Goal: Transaction & Acquisition: Purchase product/service

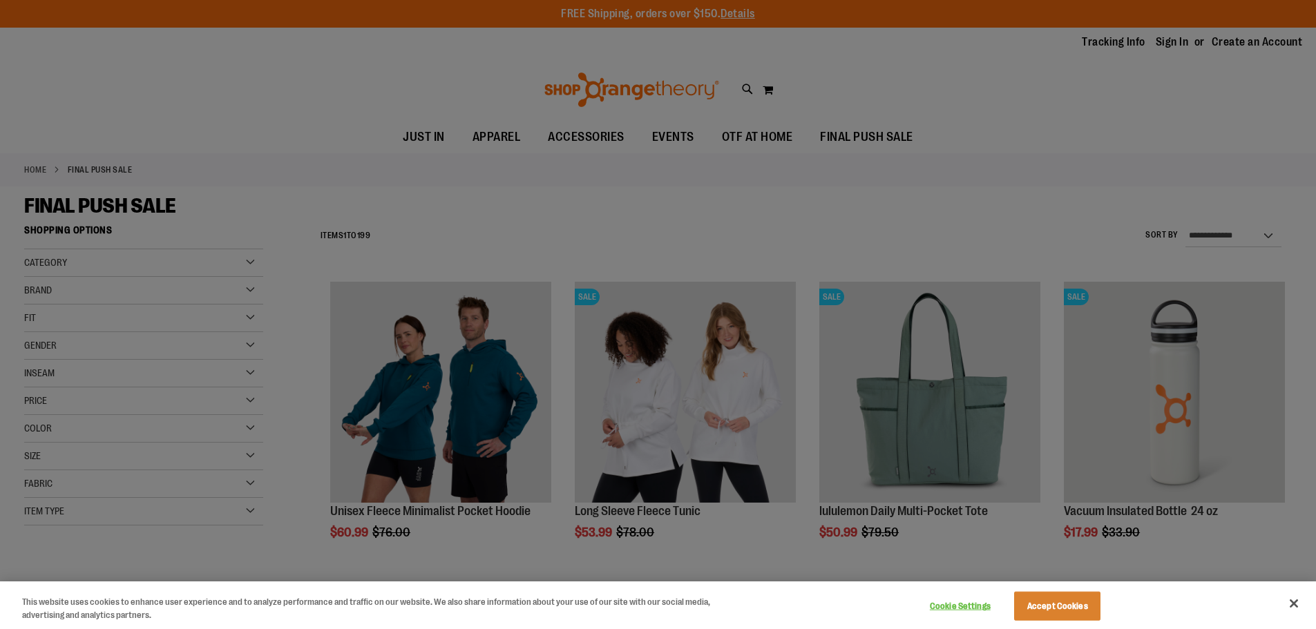
type input "**********"
click at [1081, 610] on button "Accept Cookies" at bounding box center [1057, 606] width 86 height 29
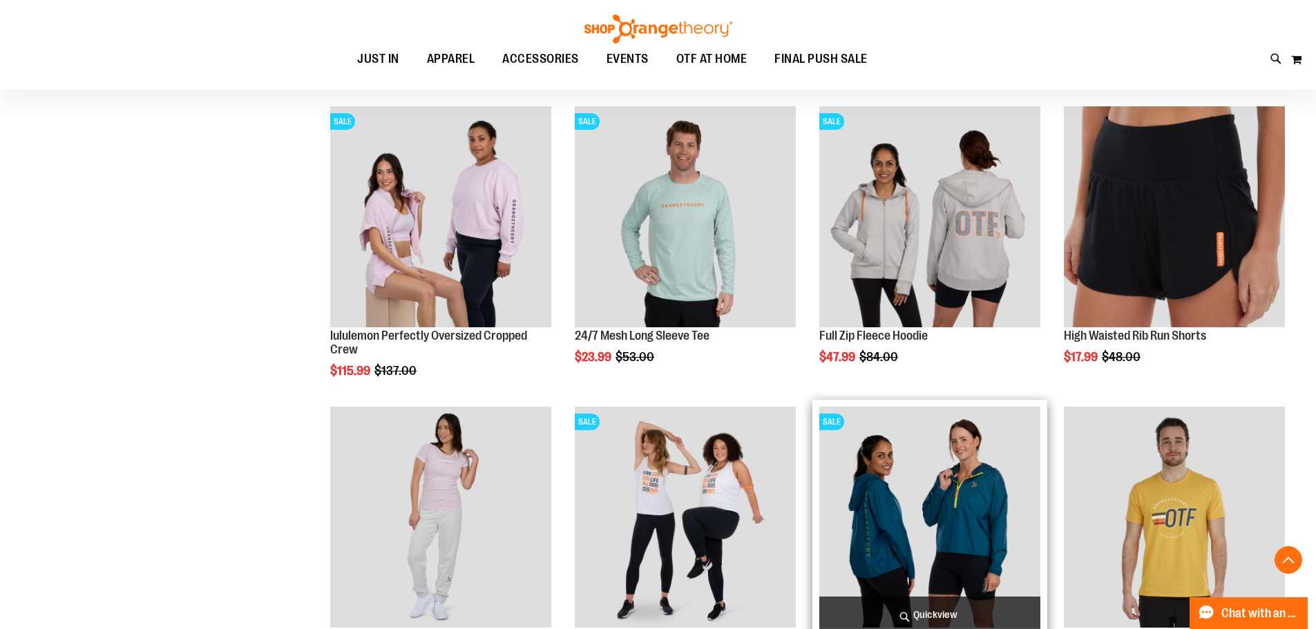
scroll to position [483, 0]
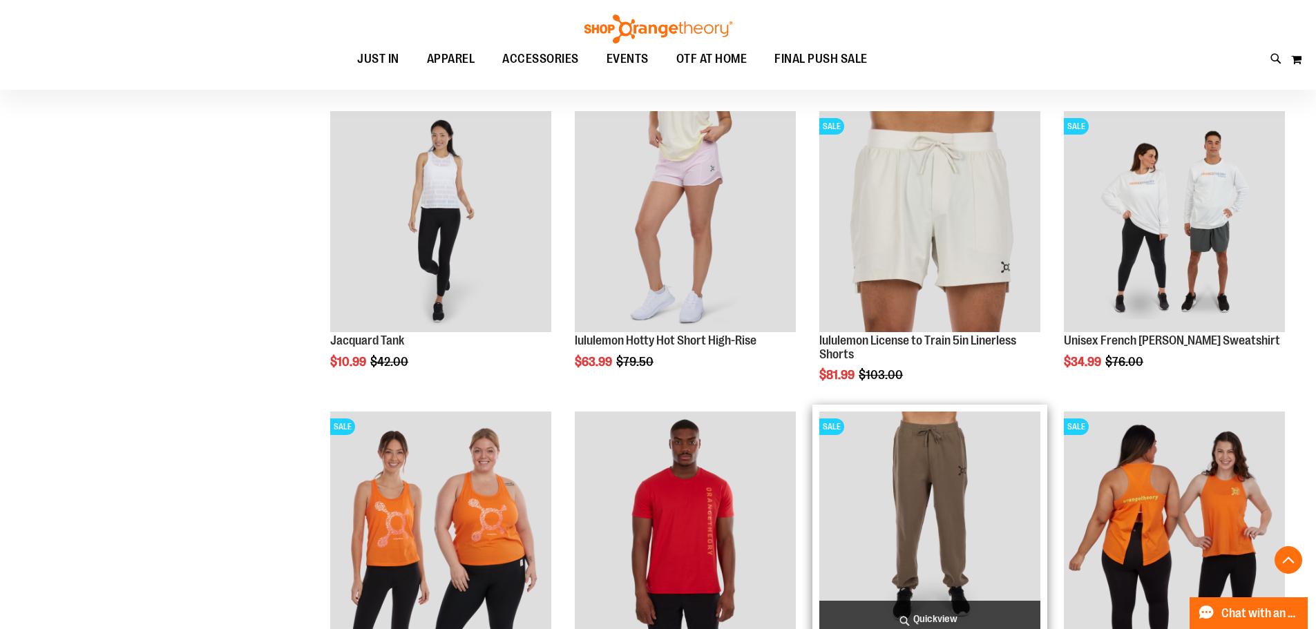
scroll to position [1519, 0]
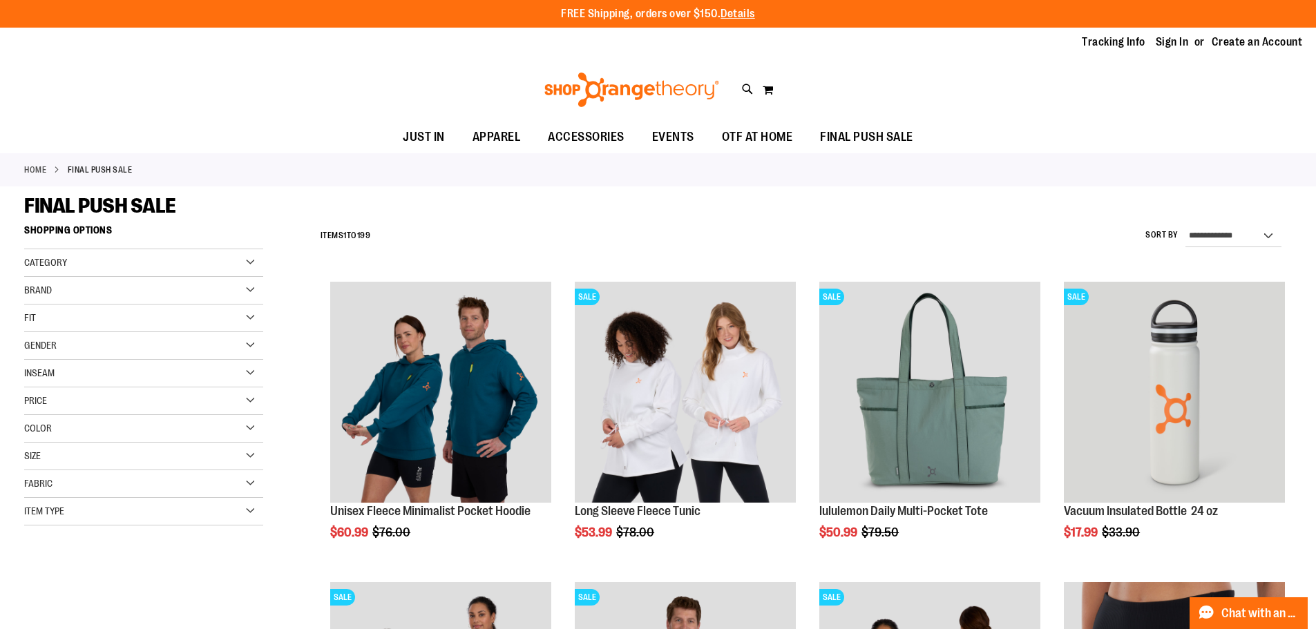
click at [213, 445] on div "Size" at bounding box center [143, 457] width 239 height 28
click at [217, 488] on div "2X" at bounding box center [210, 491] width 21 height 21
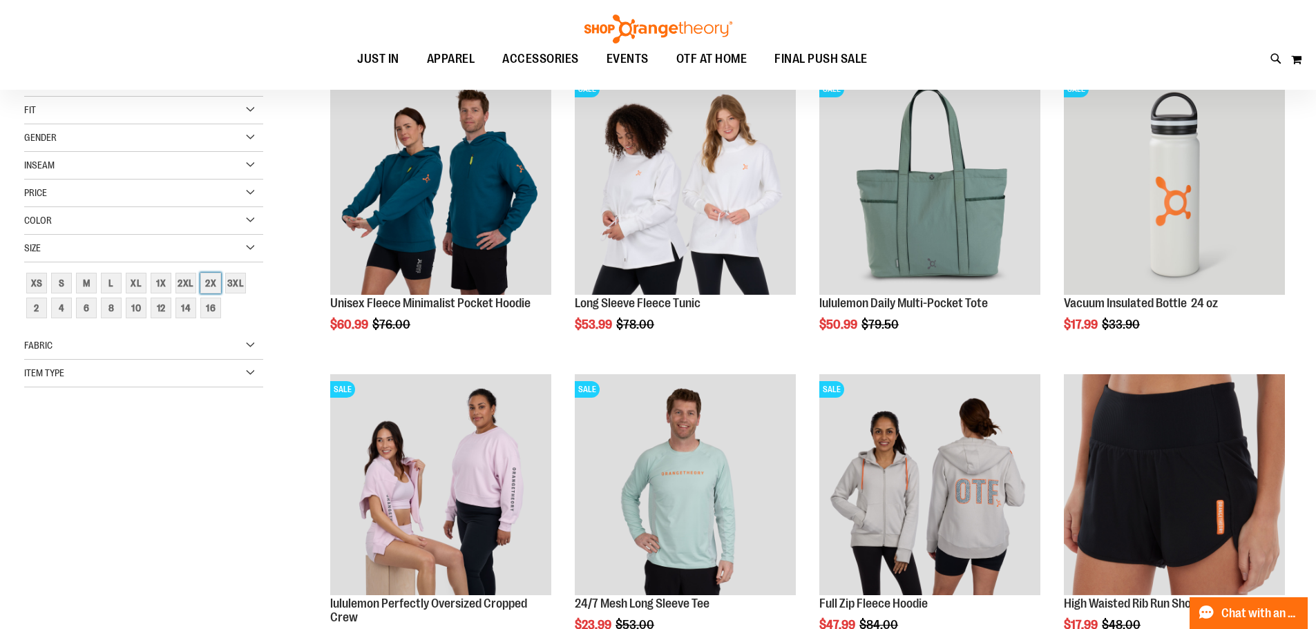
scroll to position [218, 0]
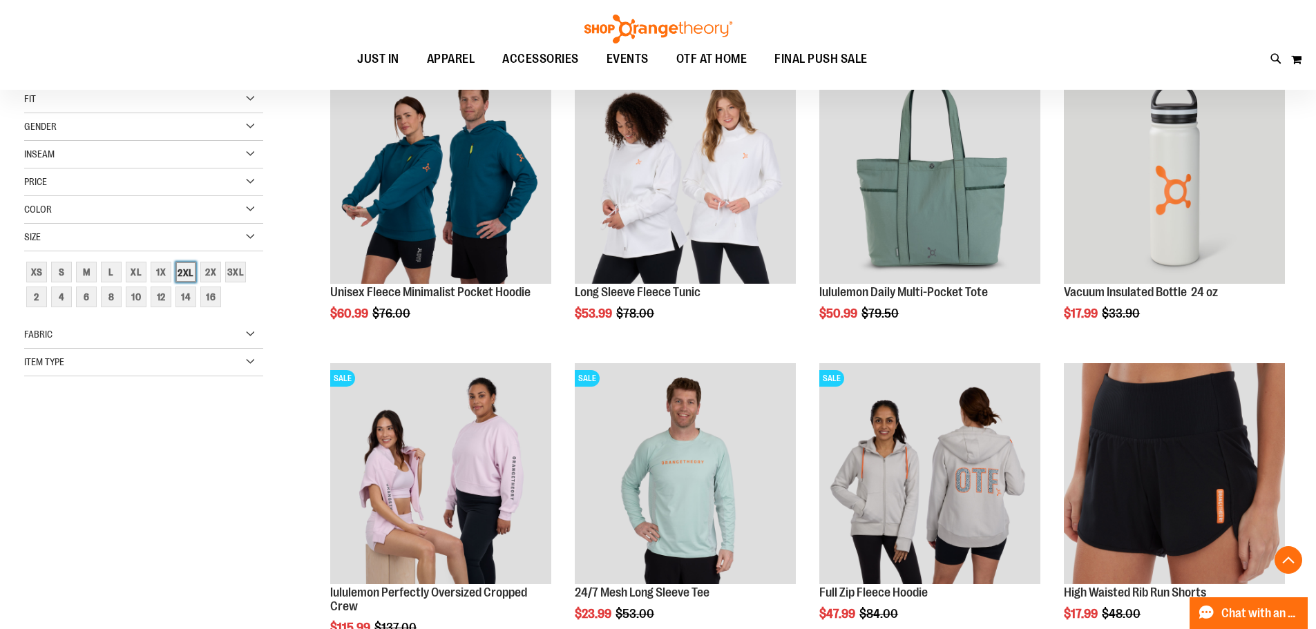
click at [183, 278] on div "2XL" at bounding box center [185, 272] width 21 height 21
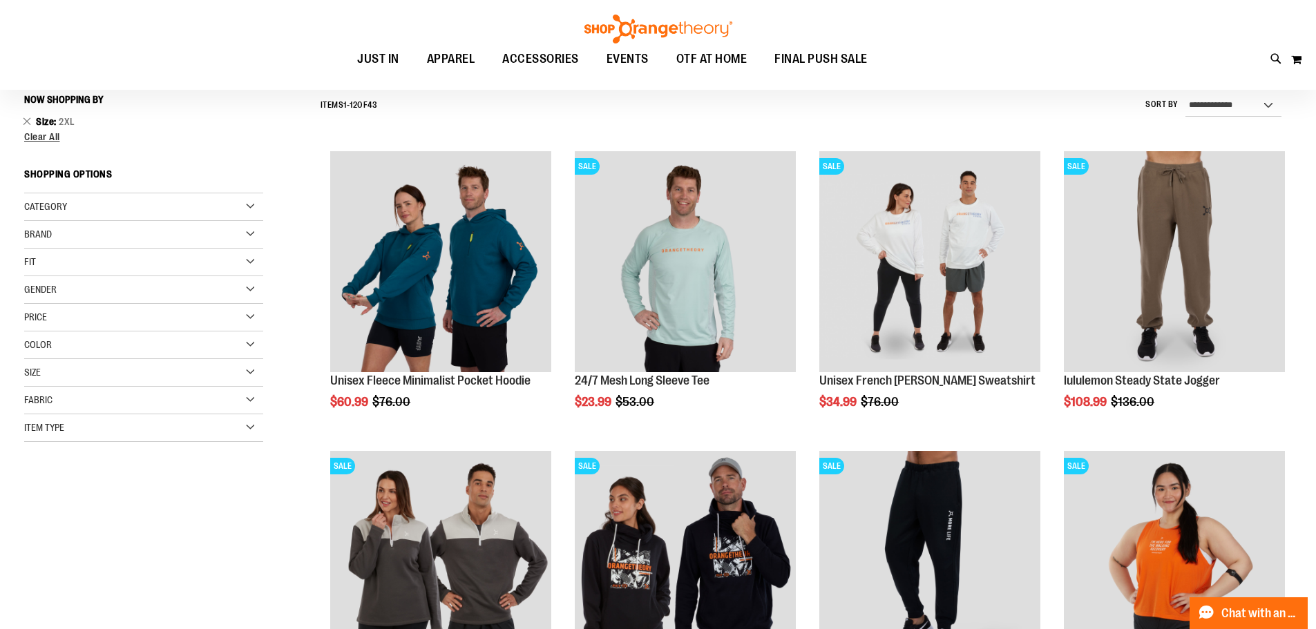
scroll to position [129, 0]
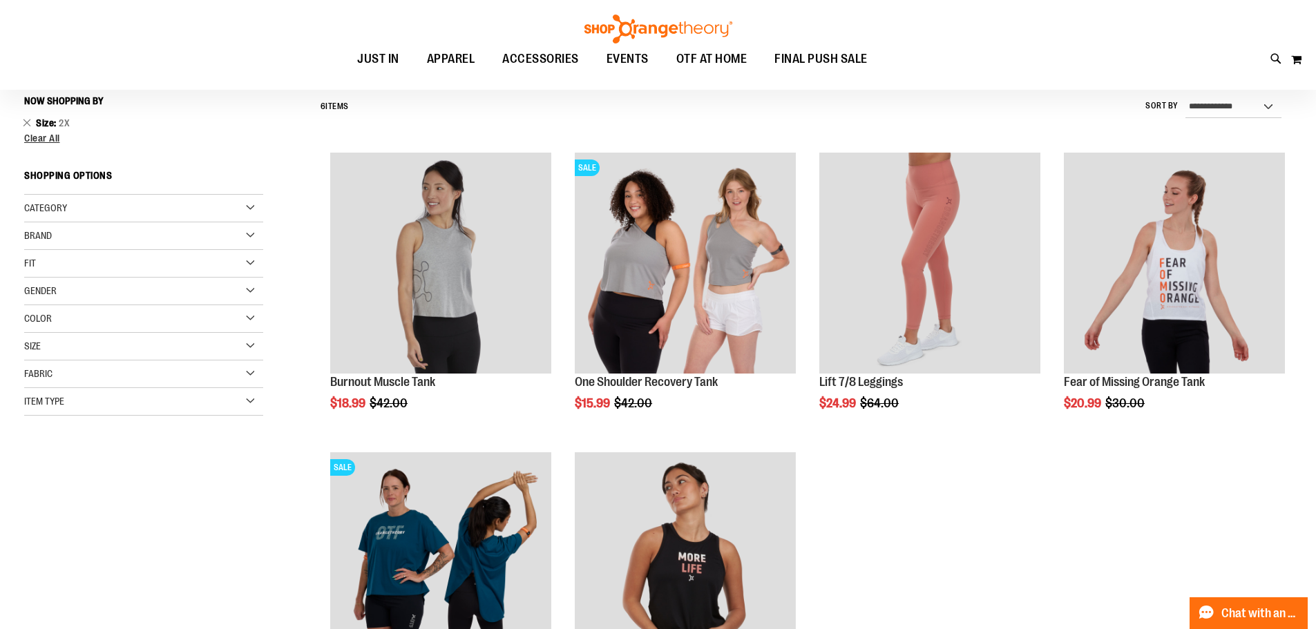
click at [238, 351] on div "Size" at bounding box center [143, 347] width 239 height 28
click at [192, 381] on div "2XL" at bounding box center [185, 381] width 21 height 21
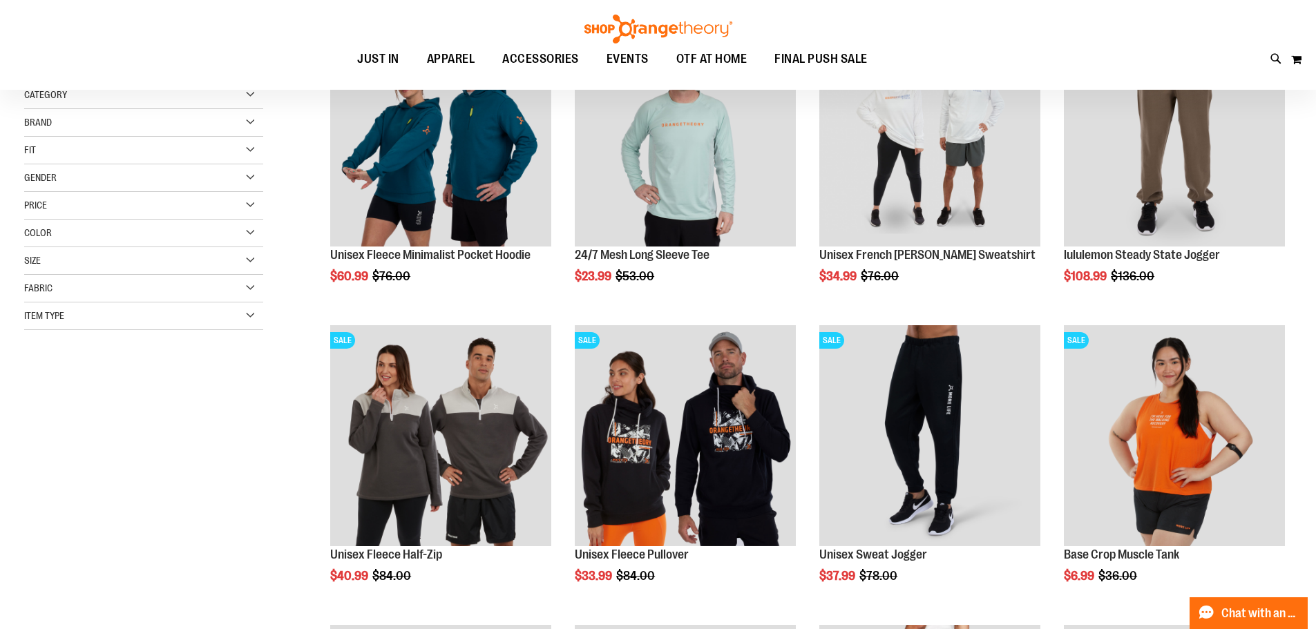
scroll to position [267, 0]
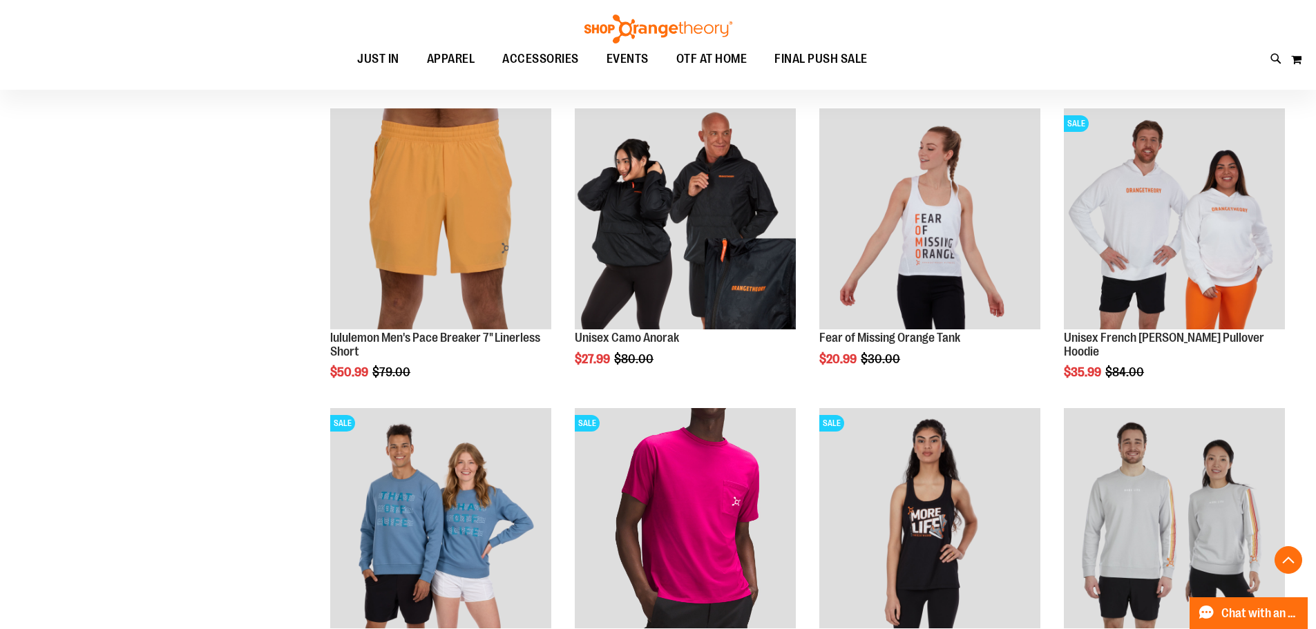
scroll to position [1372, 0]
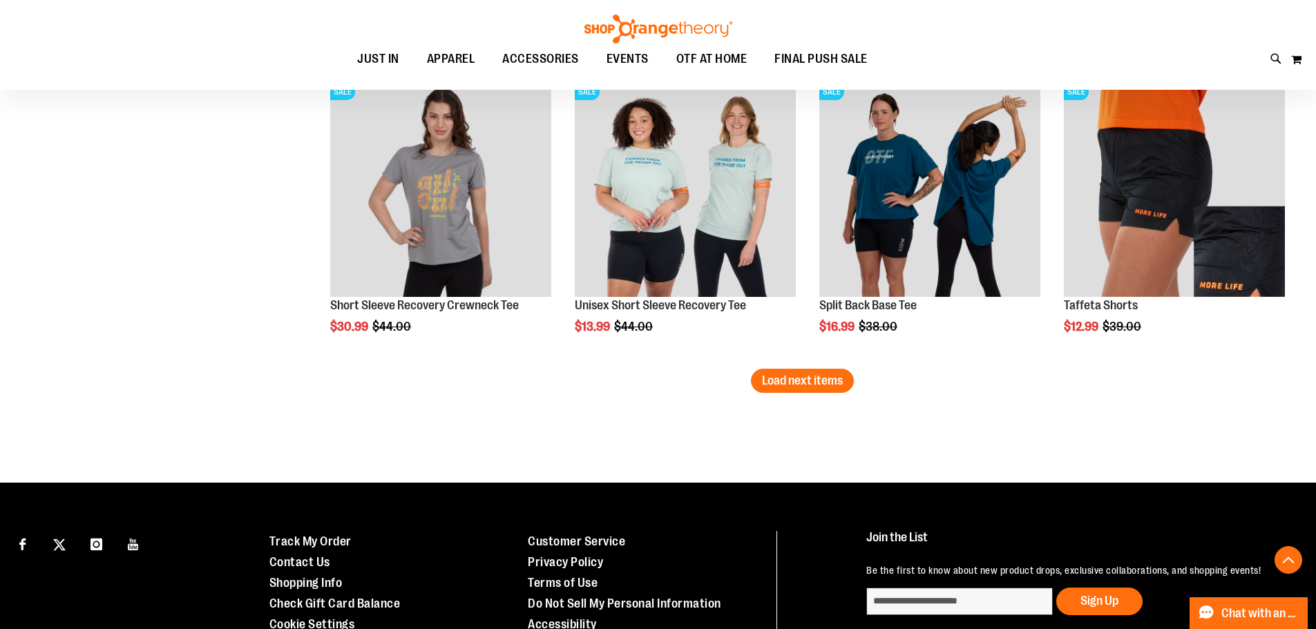
scroll to position [2616, 0]
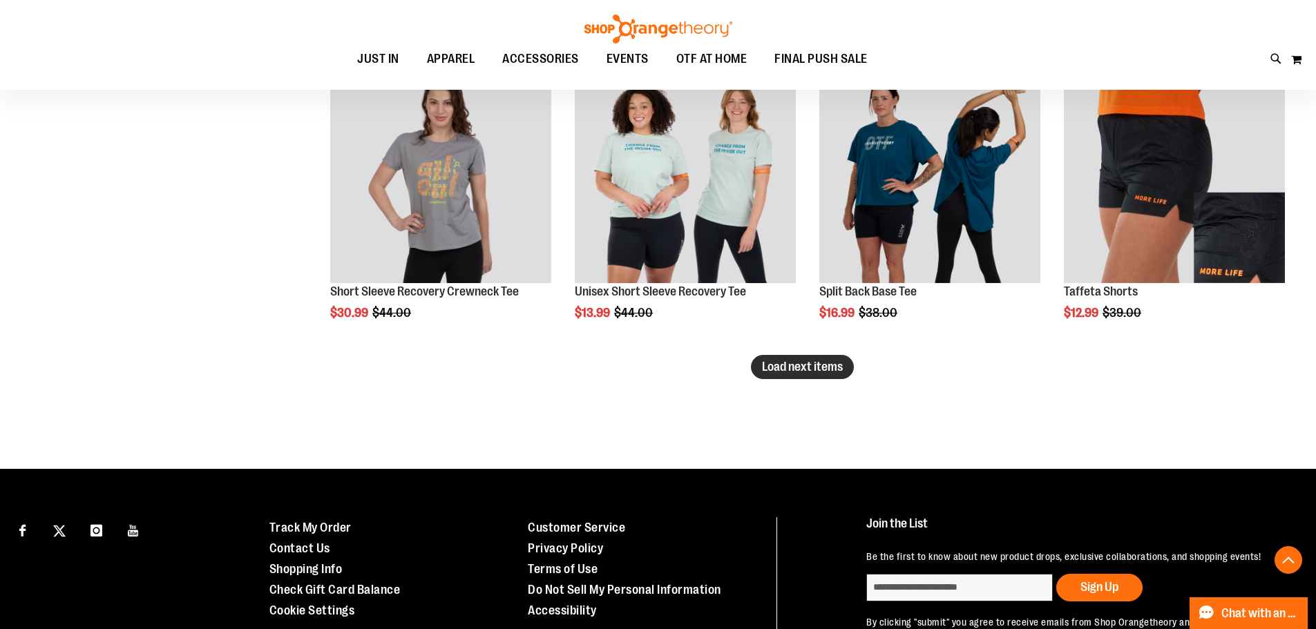
click at [829, 377] on button "Load next items" at bounding box center [802, 367] width 103 height 24
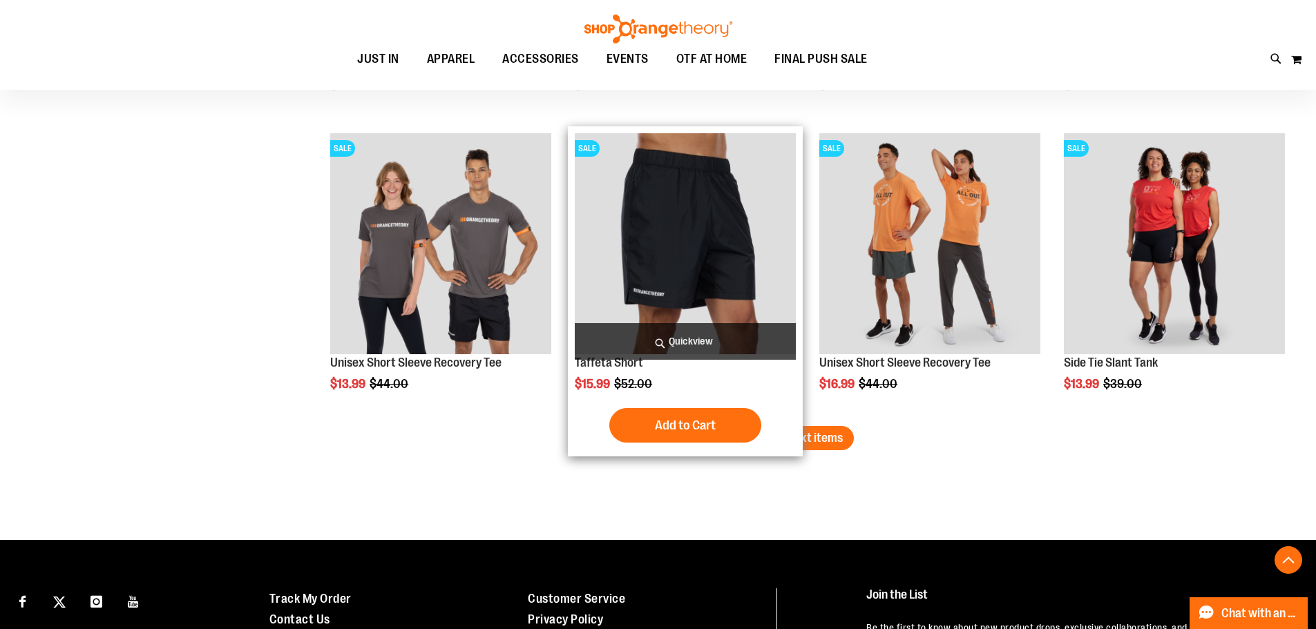
scroll to position [3445, 0]
